Goal: Information Seeking & Learning: Find specific fact

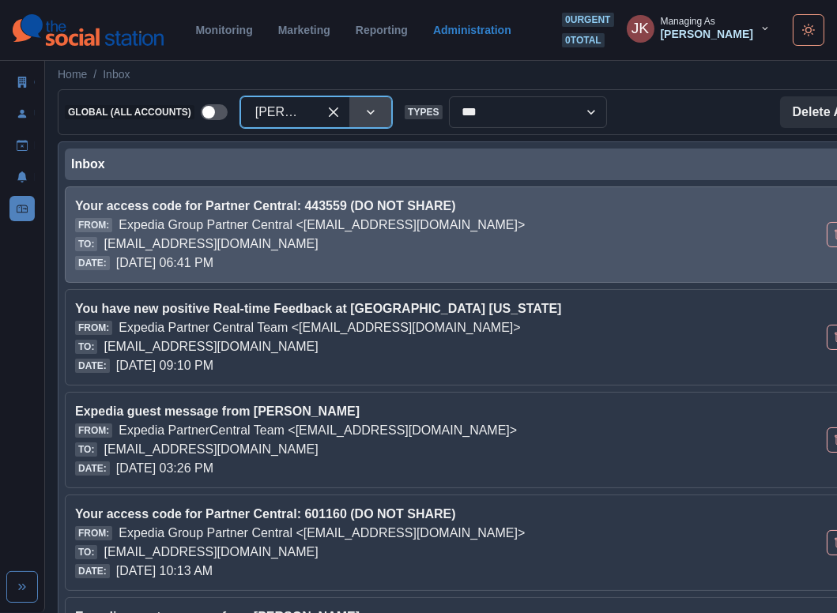
click at [433, 281] on div "Your access code for Partner Central: 443559 (DO NOT SHARE) From: Expedia Group…" at bounding box center [463, 234] width 797 height 96
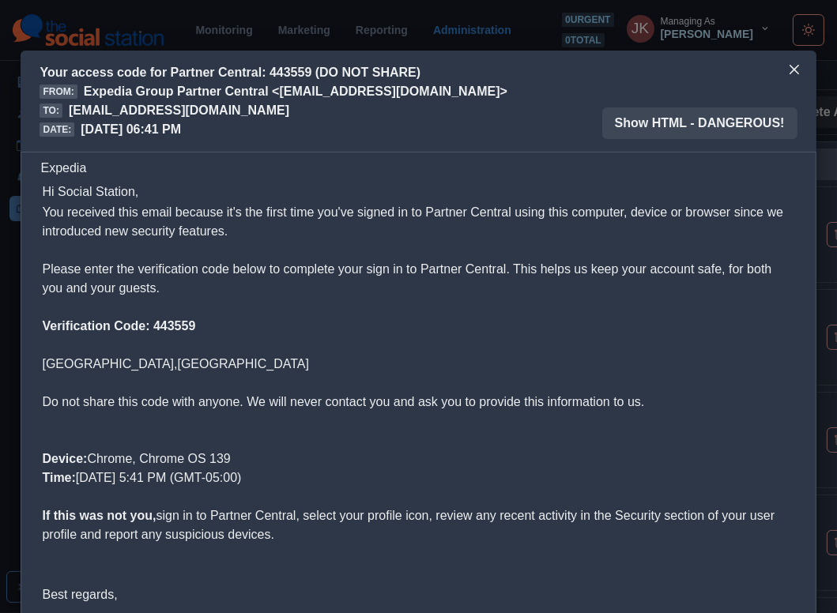
click at [175, 332] on b "Verification Code: 443559" at bounding box center [118, 325] width 153 height 13
click at [470, 229] on p "You received this email because it's the first time you've signed in to Partner…" at bounding box center [418, 250] width 752 height 95
click at [800, 71] on button "Close" at bounding box center [793, 69] width 25 height 25
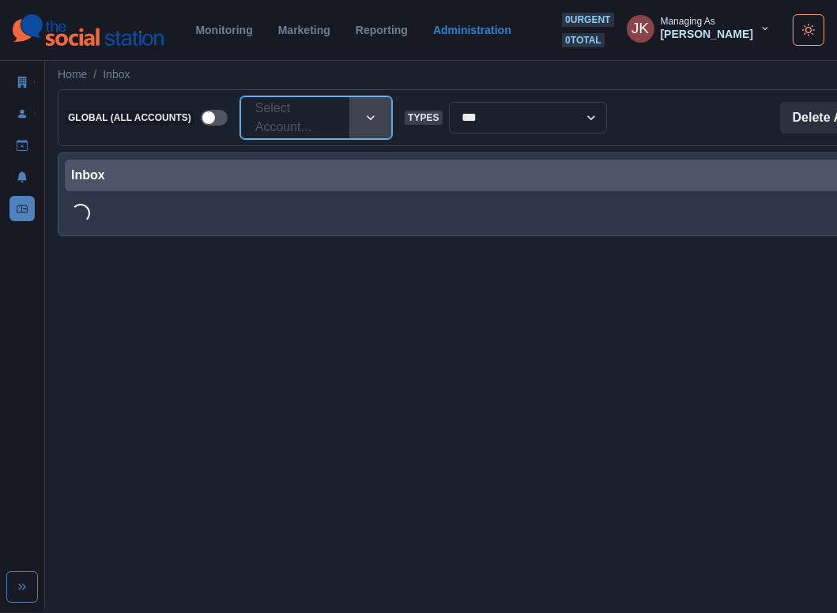
paste input "**********"
type input "**********"
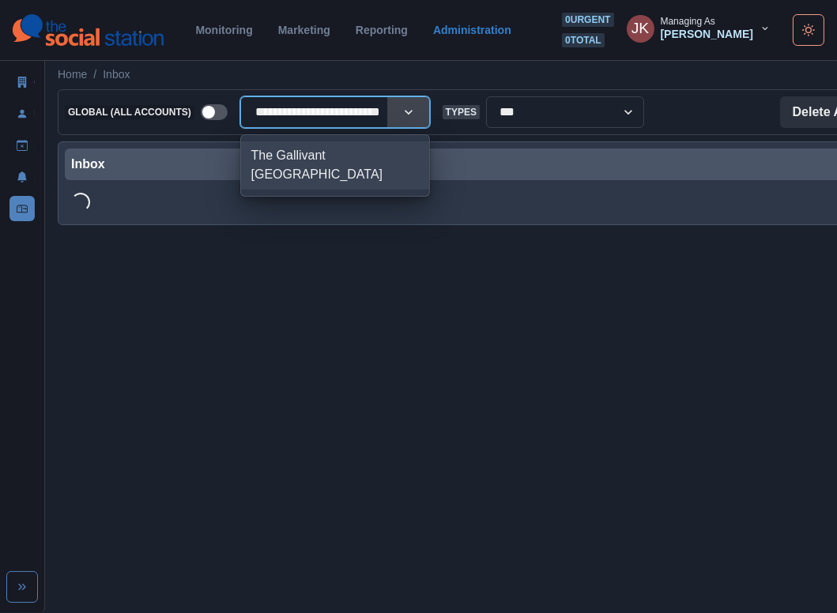
scroll to position [0, 24]
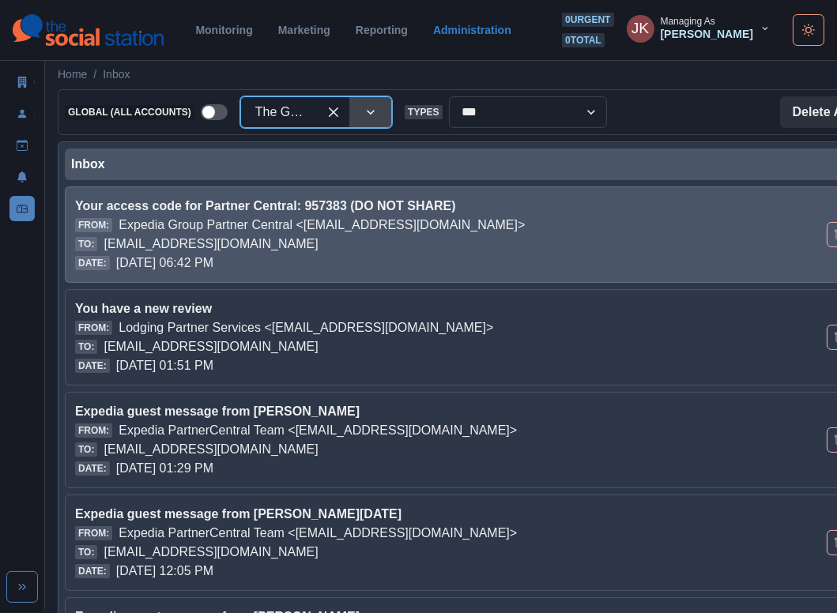
click at [315, 227] on p "Expedia Group Partner Central <[EMAIL_ADDRESS][DOMAIN_NAME]>" at bounding box center [322, 225] width 406 height 19
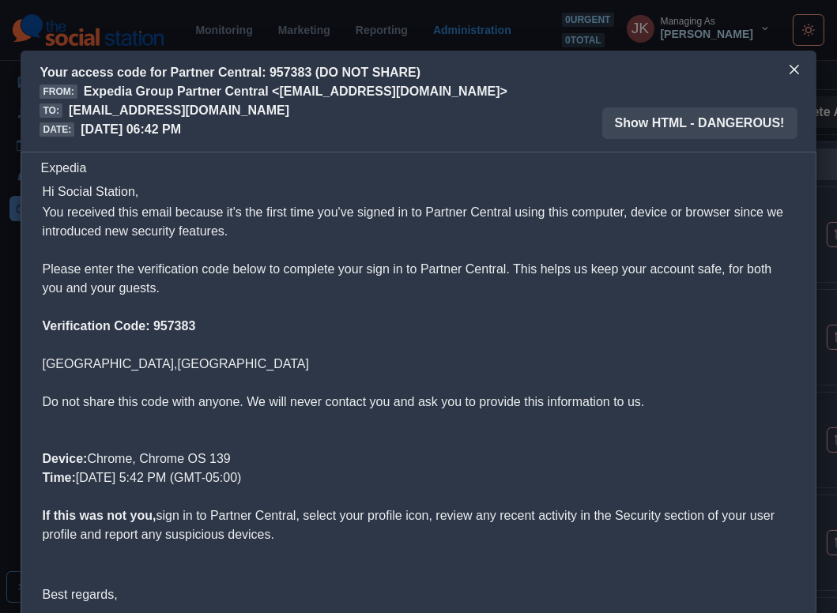
click at [161, 315] on td "You received this email because it's the first time you've signed in to Partner…" at bounding box center [418, 373] width 754 height 343
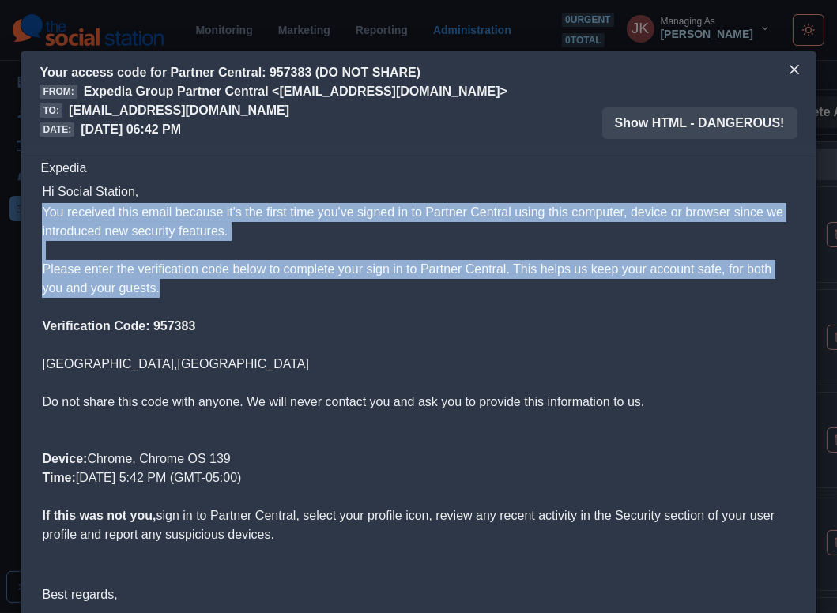
click at [161, 315] on td "You received this email because it's the first time you've signed in to Partner…" at bounding box center [418, 373] width 754 height 343
click at [168, 324] on b "Verification Code: 957383" at bounding box center [118, 325] width 153 height 13
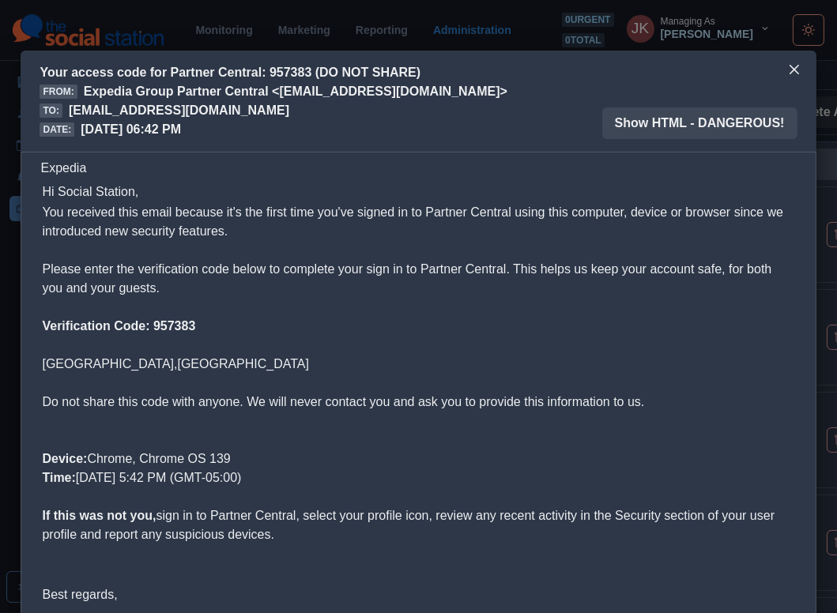
click at [168, 324] on b "Verification Code: 957383" at bounding box center [118, 325] width 153 height 13
click at [537, 218] on p "You received this email because it's the first time you've signed in to Partner…" at bounding box center [418, 250] width 752 height 95
click at [790, 78] on button "Close" at bounding box center [793, 69] width 25 height 25
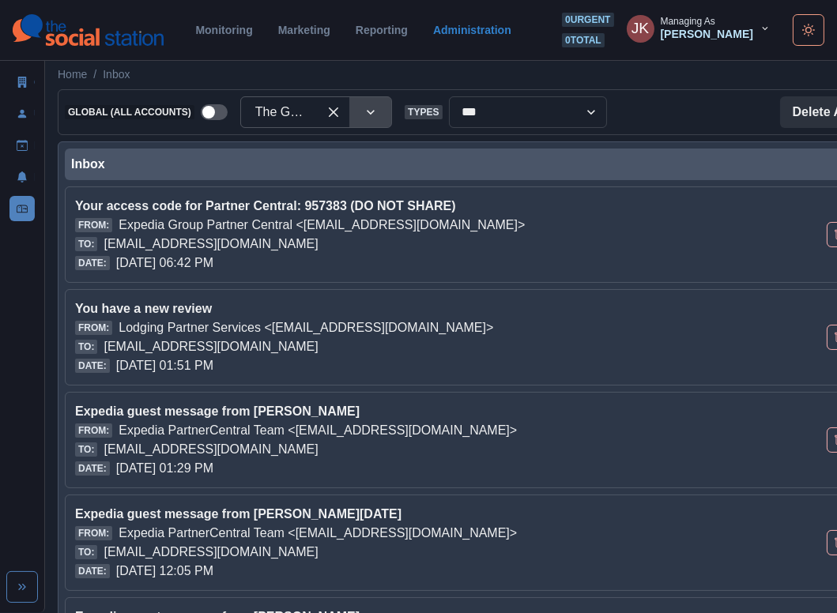
click at [649, 40] on div "JK" at bounding box center [639, 28] width 17 height 38
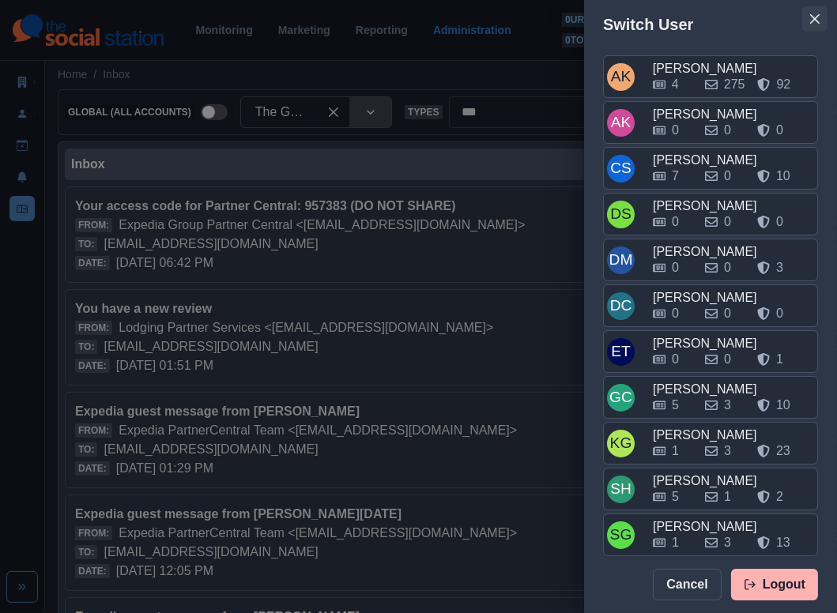
click at [813, 18] on icon "Close" at bounding box center [814, 18] width 9 height 9
